Goal: Task Accomplishment & Management: Complete application form

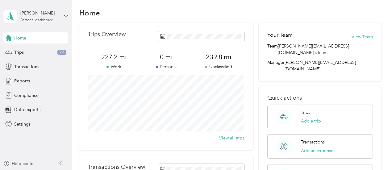
scroll to position [5, 0]
click at [21, 96] on span "Compliance" at bounding box center [26, 95] width 24 height 6
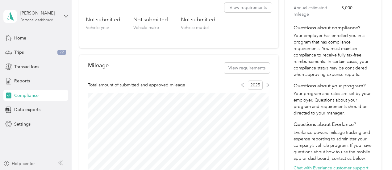
scroll to position [82, 0]
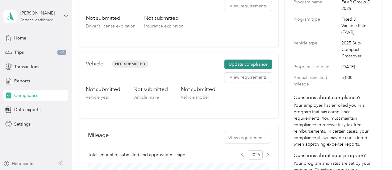
click at [247, 64] on button "Update compliance" at bounding box center [249, 65] width 48 height 10
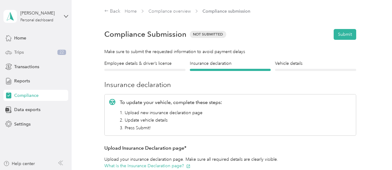
click at [32, 53] on div "Trips 22" at bounding box center [35, 52] width 65 height 11
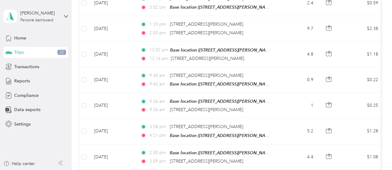
scroll to position [678, 0]
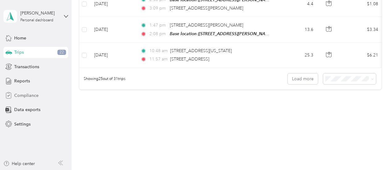
click at [24, 94] on span "Compliance" at bounding box center [26, 95] width 24 height 6
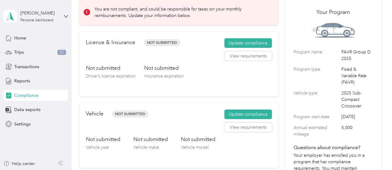
scroll to position [32, 0]
click at [246, 42] on button "Update compliance" at bounding box center [249, 43] width 48 height 10
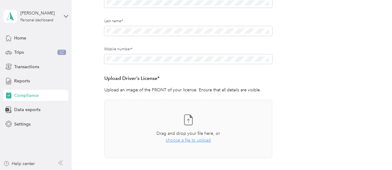
scroll to position [104, 0]
click at [200, 142] on span "choose a file to upload" at bounding box center [188, 140] width 45 height 5
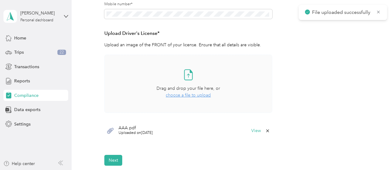
scroll to position [234, 0]
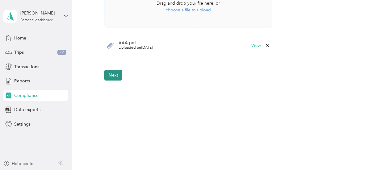
click at [111, 74] on button "Next" at bounding box center [113, 75] width 18 height 11
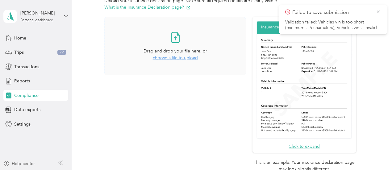
scroll to position [110, 0]
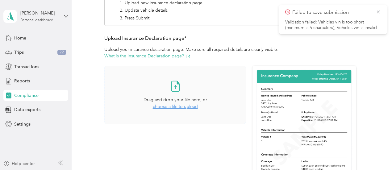
click at [174, 105] on span "choose a file to upload" at bounding box center [175, 106] width 45 height 5
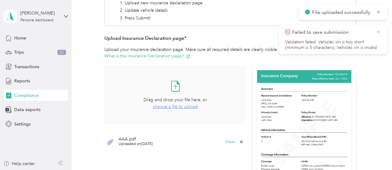
click at [379, 30] on icon at bounding box center [378, 32] width 5 height 6
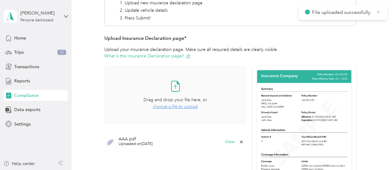
click at [378, 13] on icon at bounding box center [378, 12] width 3 height 3
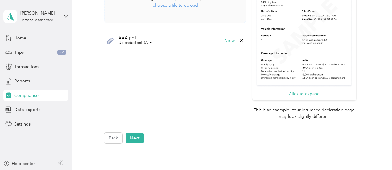
scroll to position [274, 0]
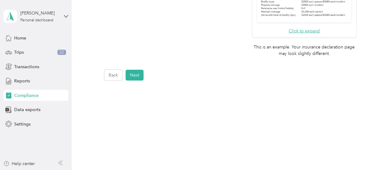
click at [134, 78] on button "Next" at bounding box center [135, 75] width 18 height 11
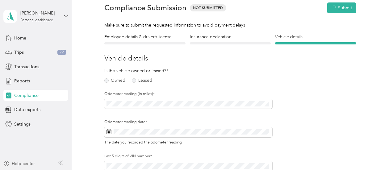
scroll to position [7, 0]
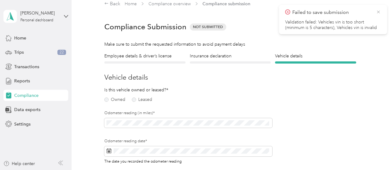
click at [378, 13] on icon at bounding box center [378, 12] width 3 height 3
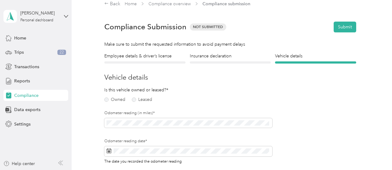
click at [277, 83] on form "Employee details & driver’s license License Insurance declaration Insurance Veh…" at bounding box center [230, 137] width 252 height 169
drag, startPoint x: 139, startPoint y: 90, endPoint x: 146, endPoint y: 89, distance: 7.2
click at [146, 89] on p "Is this vehicle owned or leased?*" at bounding box center [131, 90] width 54 height 6
click at [117, 100] on label "Owned" at bounding box center [114, 100] width 21 height 4
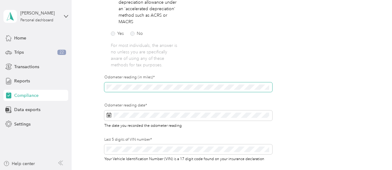
scroll to position [165, 0]
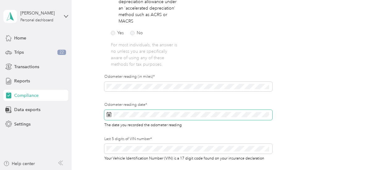
click at [127, 118] on span at bounding box center [188, 115] width 168 height 11
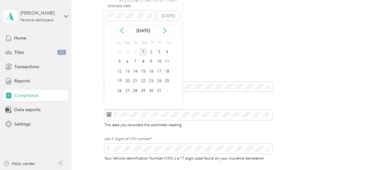
click at [142, 52] on div "1" at bounding box center [143, 52] width 8 height 8
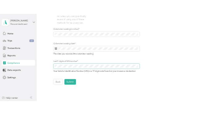
scroll to position [221, 0]
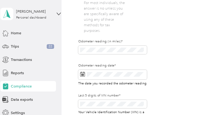
click at [106, 58] on div "Odometer reading (in miles)*" at bounding box center [112, 51] width 69 height 24
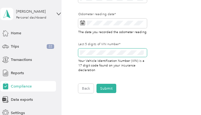
scroll to position [272, 0]
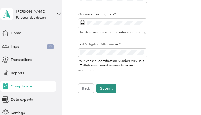
click at [103, 89] on button "Submit" at bounding box center [106, 88] width 20 height 9
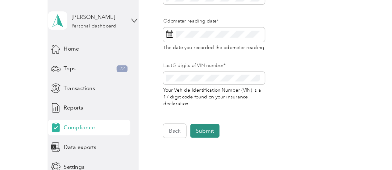
scroll to position [281, 0]
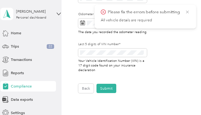
click at [188, 13] on icon at bounding box center [187, 12] width 5 height 6
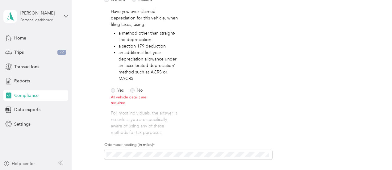
scroll to position [107, 0]
click at [140, 91] on label "No" at bounding box center [136, 91] width 13 height 4
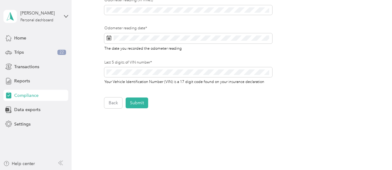
scroll to position [269, 0]
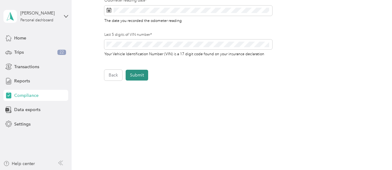
click at [135, 74] on button "Submit" at bounding box center [137, 75] width 23 height 11
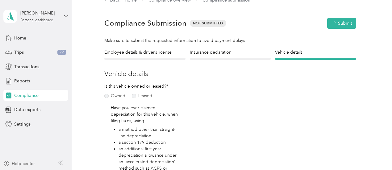
scroll to position [7, 0]
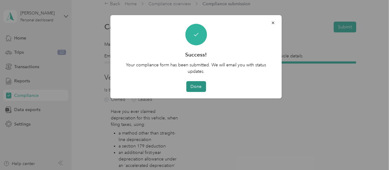
click at [200, 91] on button "Done" at bounding box center [196, 86] width 20 height 11
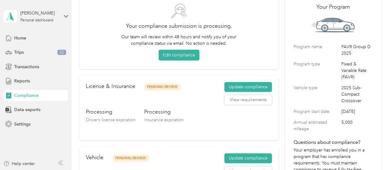
scroll to position [23, 0]
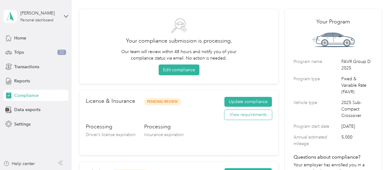
click at [249, 115] on button "View requirements" at bounding box center [249, 115] width 48 height 10
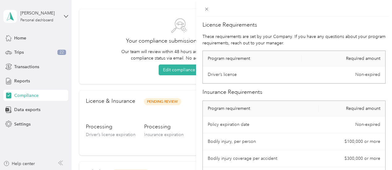
click at [224, 103] on div "License Requirements These requirements are set by your Company. If you have an…" at bounding box center [196, 85] width 392 height 170
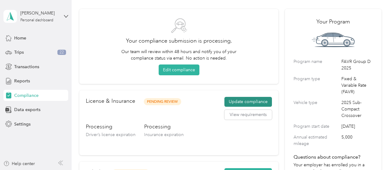
click at [235, 101] on button "Update compliance" at bounding box center [249, 102] width 48 height 10
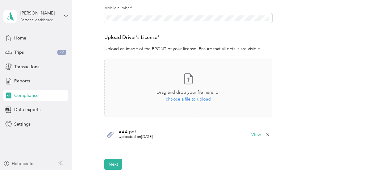
scroll to position [145, 0]
click at [314, 136] on form "Employee details & driver’s license License Insurance declaration Insurance Veh…" at bounding box center [230, 42] width 252 height 255
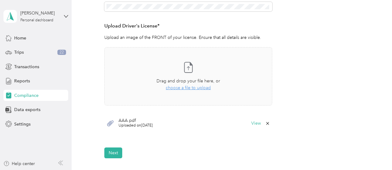
scroll to position [157, 0]
click at [313, 70] on form "Employee details & driver’s license License Insurance declaration Insurance Veh…" at bounding box center [230, 30] width 252 height 255
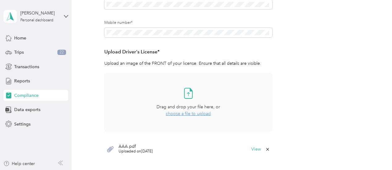
click at [194, 115] on span "choose a file to upload" at bounding box center [188, 113] width 45 height 5
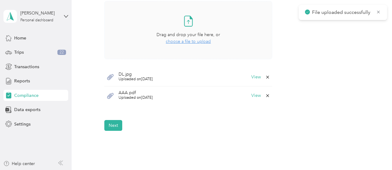
scroll to position [203, 0]
click at [118, 121] on button "Next" at bounding box center [113, 125] width 18 height 11
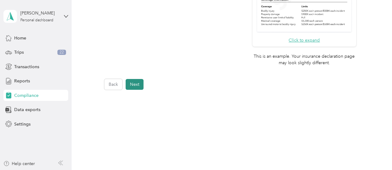
click at [143, 88] on button "Next" at bounding box center [135, 84] width 18 height 11
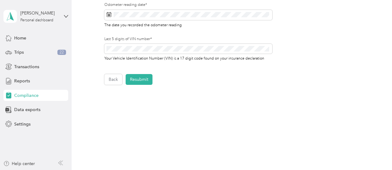
scroll to position [261, 0]
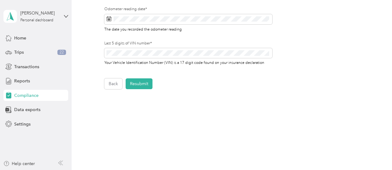
click at [143, 88] on button "Resubmit" at bounding box center [139, 83] width 27 height 11
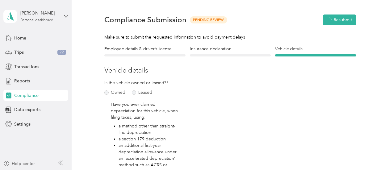
scroll to position [7, 0]
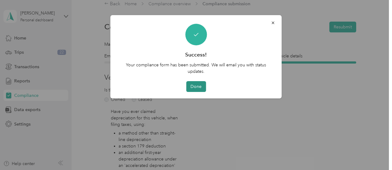
click at [197, 86] on button "Done" at bounding box center [196, 86] width 20 height 11
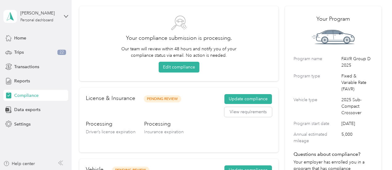
scroll to position [23, 0]
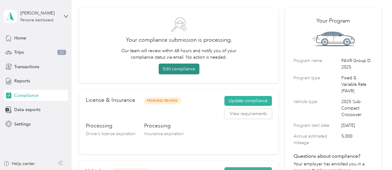
click at [177, 70] on button "Edit compliance" at bounding box center [179, 69] width 41 height 11
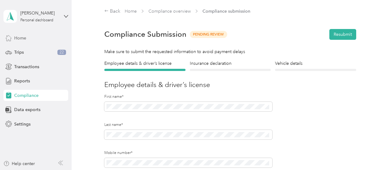
click at [21, 41] on div "Home" at bounding box center [35, 37] width 65 height 11
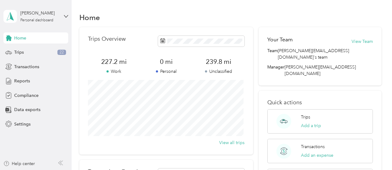
click at [259, 100] on div "Quick actions Trips Add a trip Transactions Add an expense Reports View reports" at bounding box center [320, 146] width 123 height 111
click at [257, 27] on div "Trips Overview 227.2 mi Work 0 mi Personal 239.8 mi Unclassified View all trips…" at bounding box center [230, 151] width 302 height 248
click at [153, 8] on div "Home Trips Overview 227.2 mi Work 0 mi Personal 239.8 mi Unclassified View all …" at bounding box center [231, 154] width 318 height 308
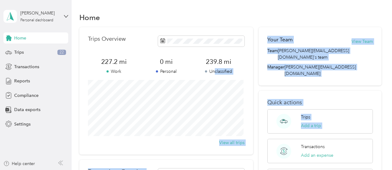
drag, startPoint x: 214, startPoint y: 74, endPoint x: 256, endPoint y: 125, distance: 65.6
click at [256, 125] on div "Trips Overview 227.2 mi Work 0 mi Personal 239.8 mi Unclassified View all trips…" at bounding box center [230, 151] width 302 height 248
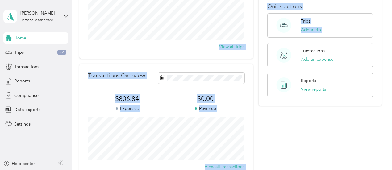
scroll to position [100, 0]
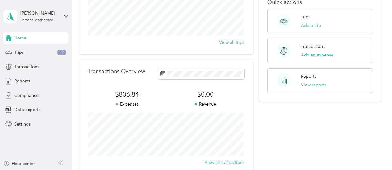
click at [256, 125] on div "Trips Overview 227.2 mi Work 0 mi Personal 239.8 mi Unclassified View all trips…" at bounding box center [230, 51] width 302 height 248
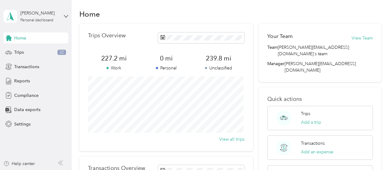
scroll to position [0, 0]
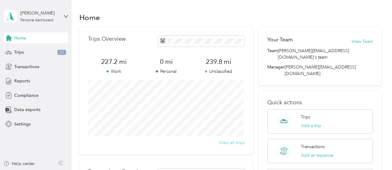
click at [235, 141] on button "View all trips" at bounding box center [231, 143] width 25 height 6
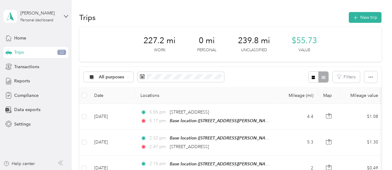
click at [256, 40] on span "239.8 mi" at bounding box center [254, 41] width 32 height 10
click at [128, 77] on icon at bounding box center [128, 77] width 2 height 2
click at [111, 99] on span "Unclassified" at bounding box center [119, 99] width 40 height 6
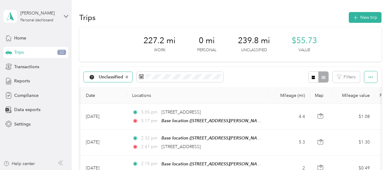
click at [369, 81] on button "button" at bounding box center [371, 76] width 13 height 11
click at [364, 89] on span "Select all" at bounding box center [362, 88] width 17 height 5
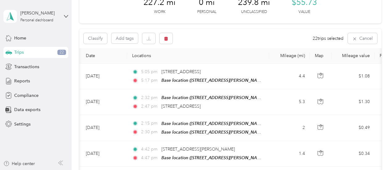
scroll to position [38, 0]
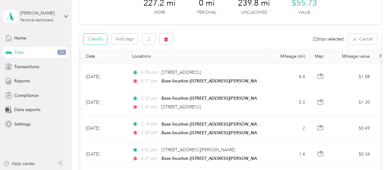
click at [99, 39] on button "Classify" at bounding box center [95, 39] width 23 height 11
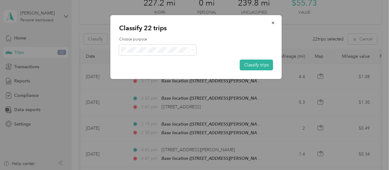
click at [143, 62] on li "Option Care Health" at bounding box center [157, 61] width 77 height 11
click at [246, 65] on button "Classify trips" at bounding box center [256, 65] width 33 height 11
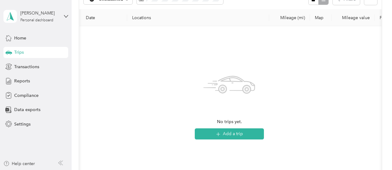
scroll to position [0, 0]
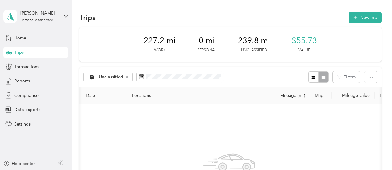
click at [18, 55] on span "Trips" at bounding box center [19, 52] width 10 height 6
click at [20, 39] on span "Home" at bounding box center [20, 38] width 12 height 6
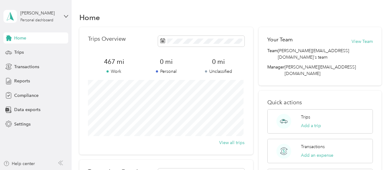
click at [20, 39] on span "Home" at bounding box center [20, 38] width 12 height 6
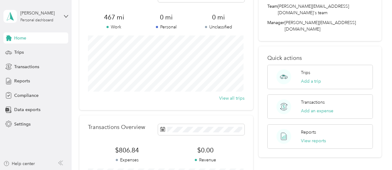
scroll to position [45, 0]
click at [28, 51] on div "Trips" at bounding box center [35, 52] width 65 height 11
